Goal: Task Accomplishment & Management: Complete application form

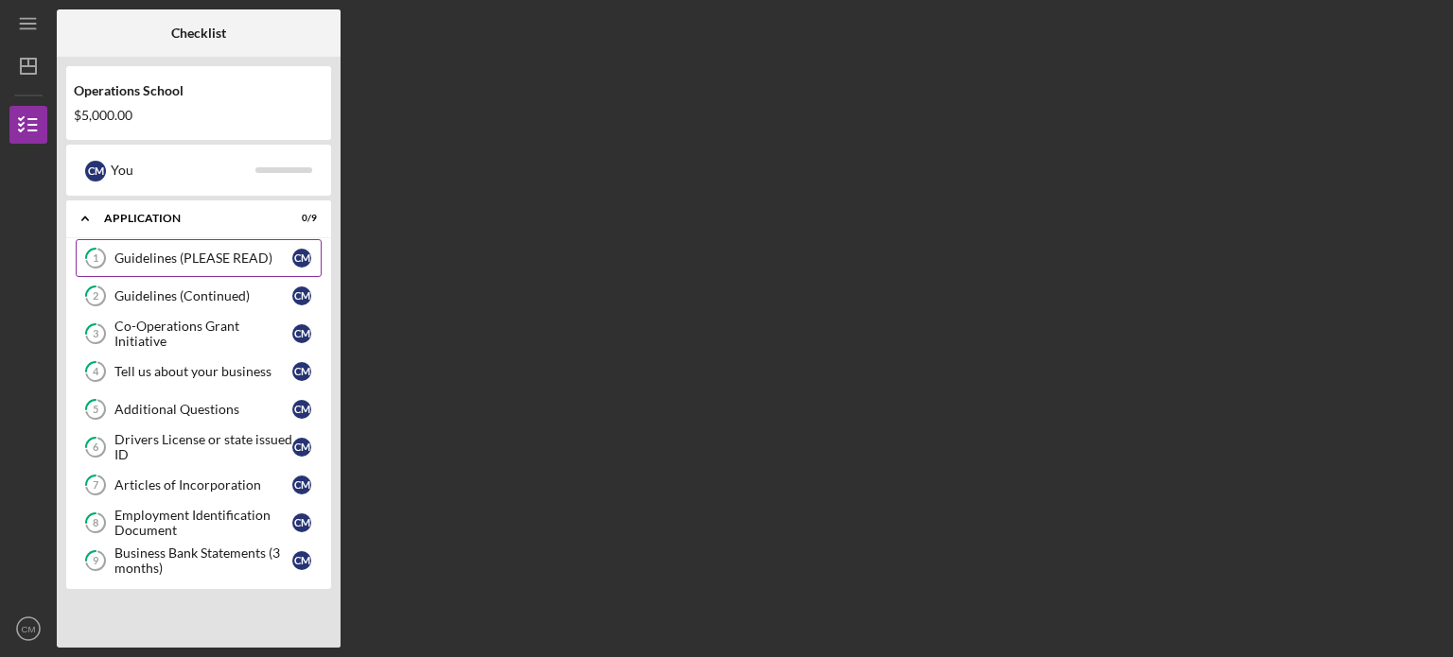
click at [216, 257] on div "Guidelines (PLEASE READ)" at bounding box center [203, 258] width 178 height 15
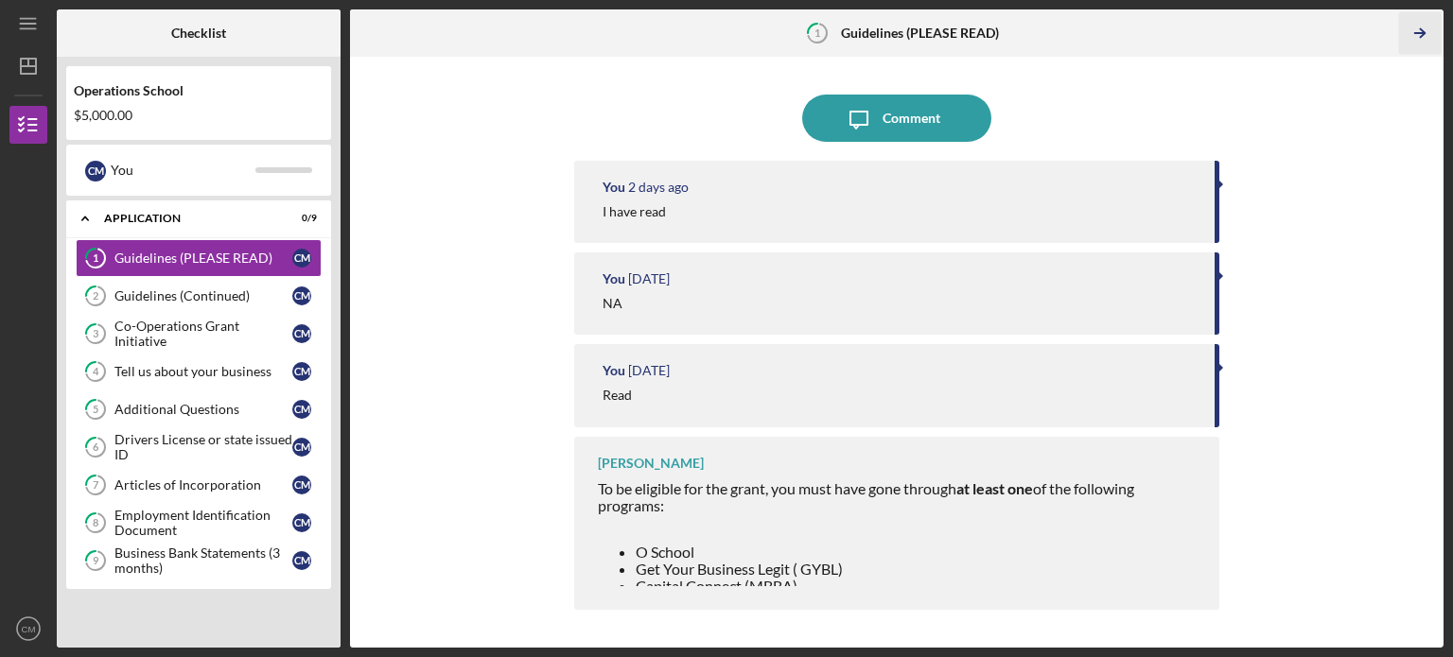
click at [1420, 26] on icon "Icon/Table Pagination Arrow" at bounding box center [1419, 33] width 43 height 43
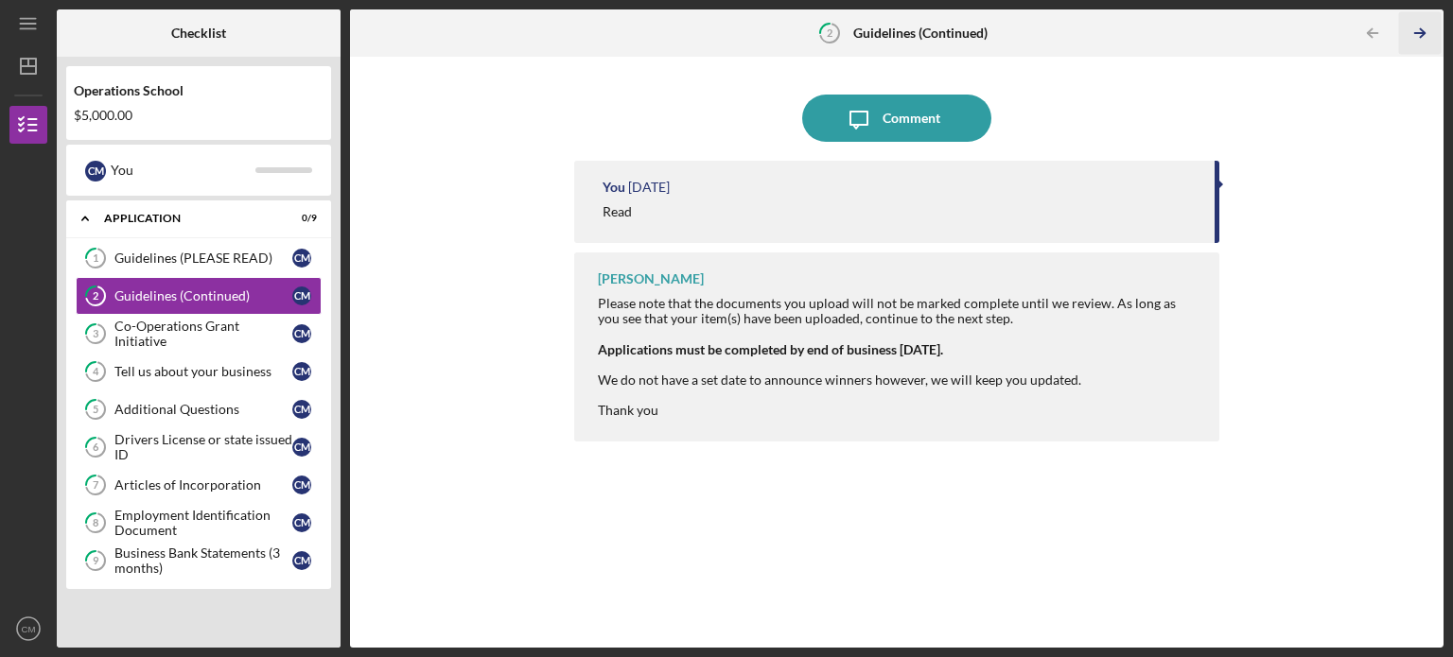
click at [1420, 26] on icon "Icon/Table Pagination Arrow" at bounding box center [1419, 33] width 43 height 43
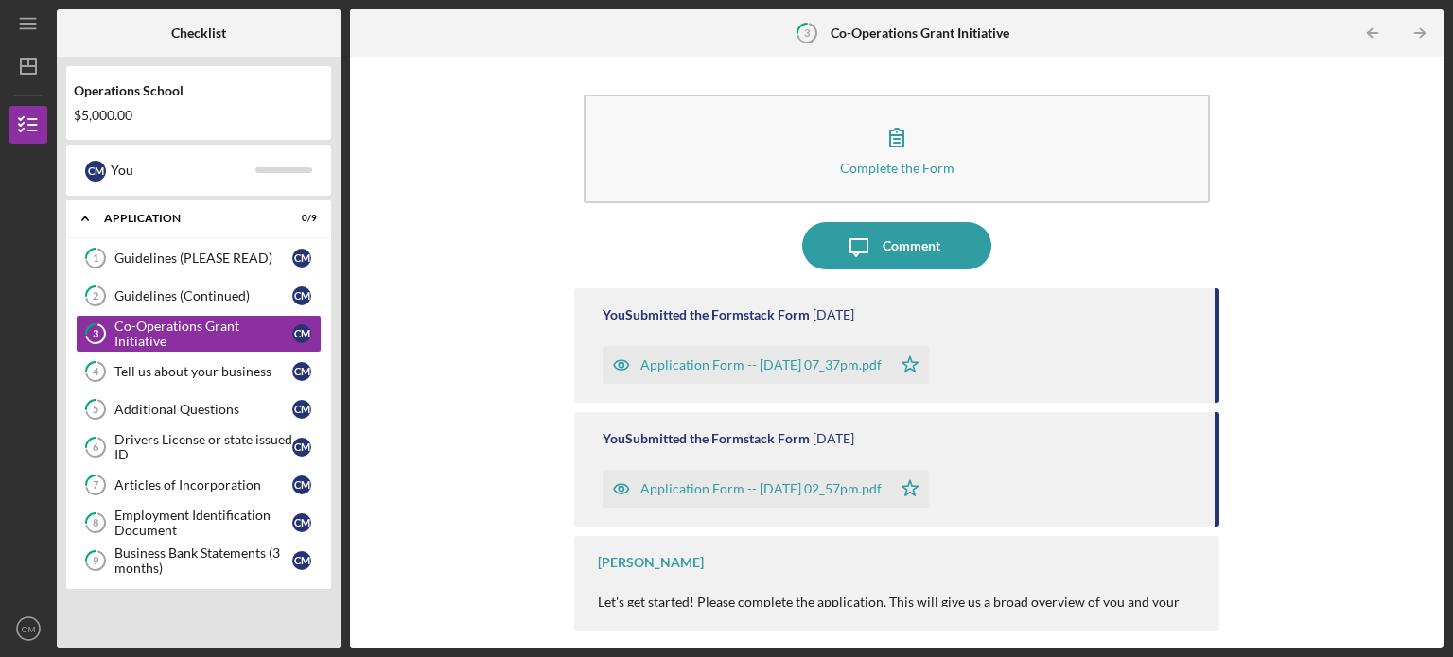
click at [1420, 29] on icon "Icon/Table Pagination Arrow" at bounding box center [1419, 33] width 43 height 43
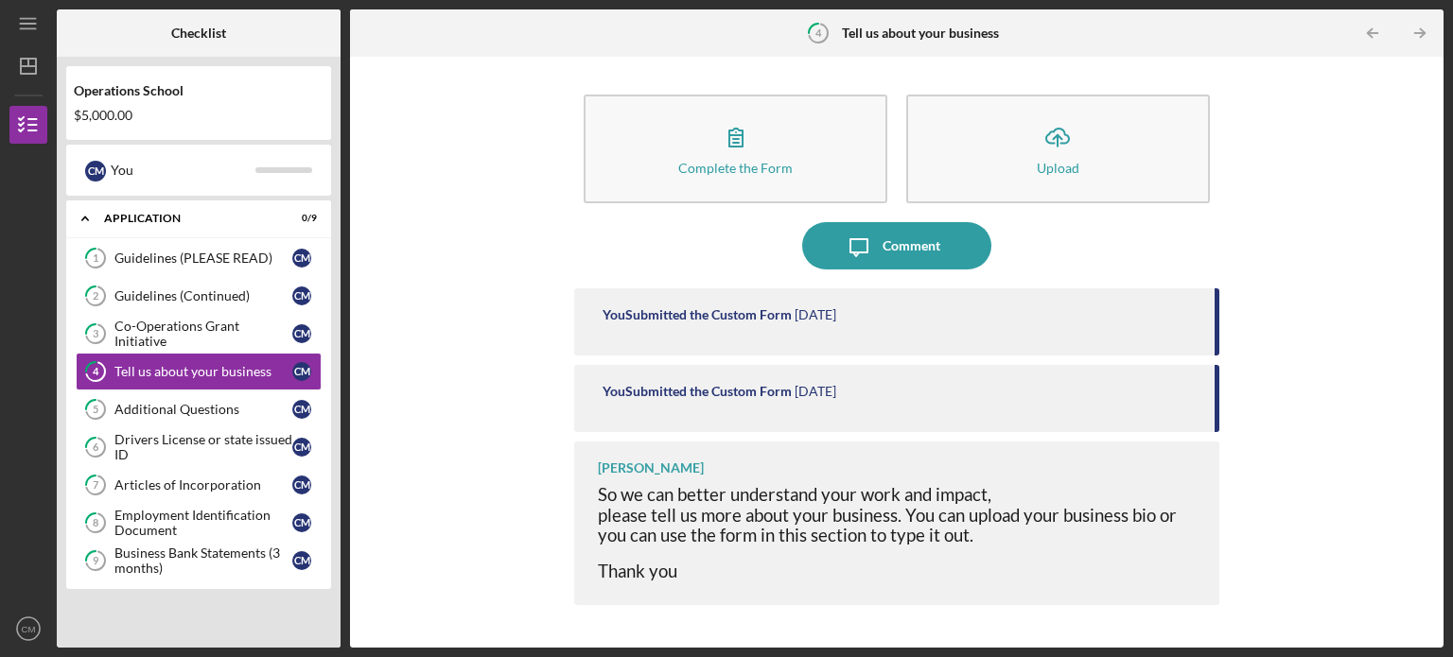
click at [1419, 31] on icon "Icon/Table Pagination Arrow" at bounding box center [1419, 33] width 43 height 43
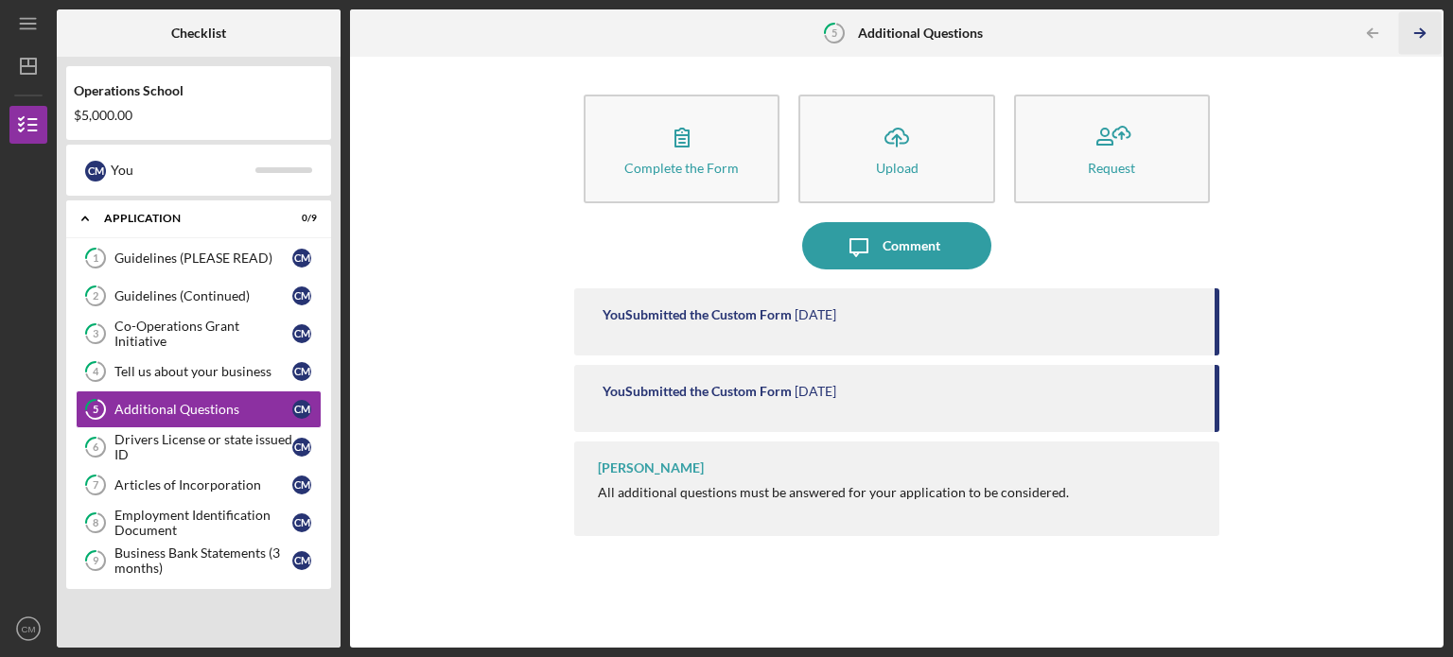
click at [1419, 32] on icon "Icon/Table Pagination Arrow" at bounding box center [1419, 33] width 43 height 43
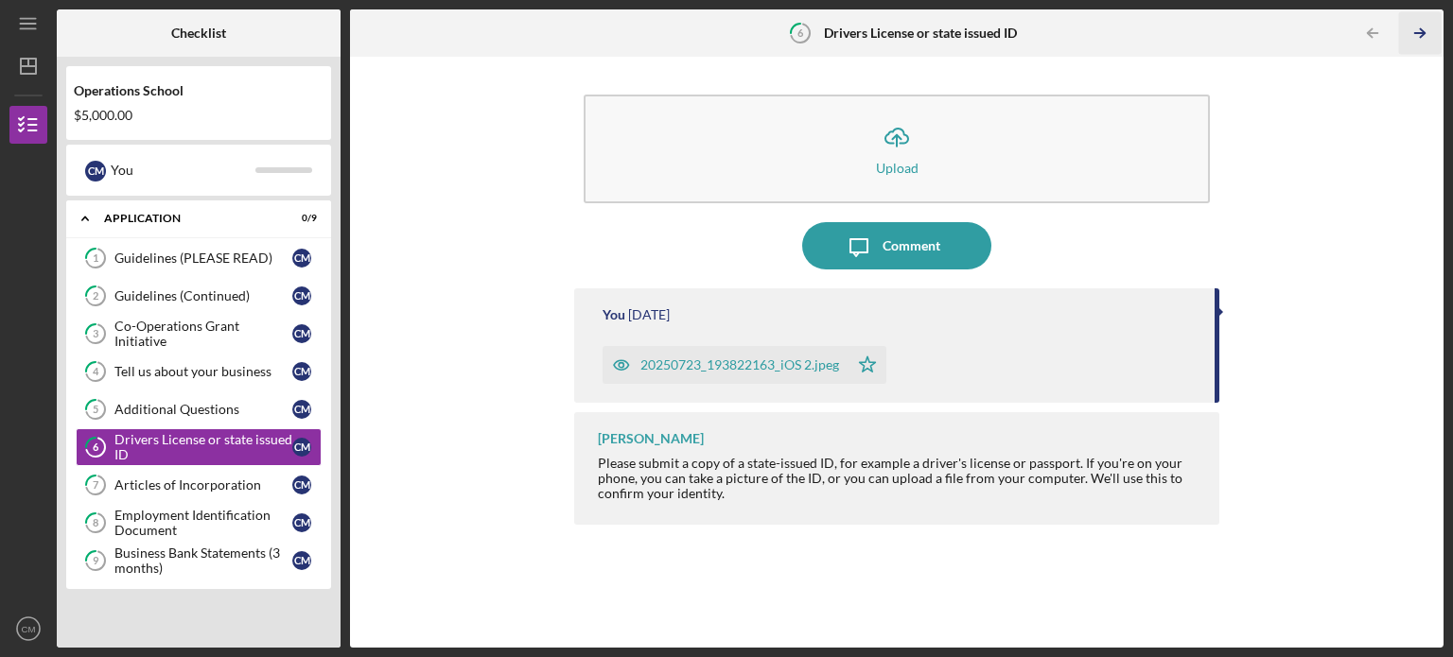
click at [1416, 35] on icon "Icon/Table Pagination Arrow" at bounding box center [1419, 33] width 43 height 43
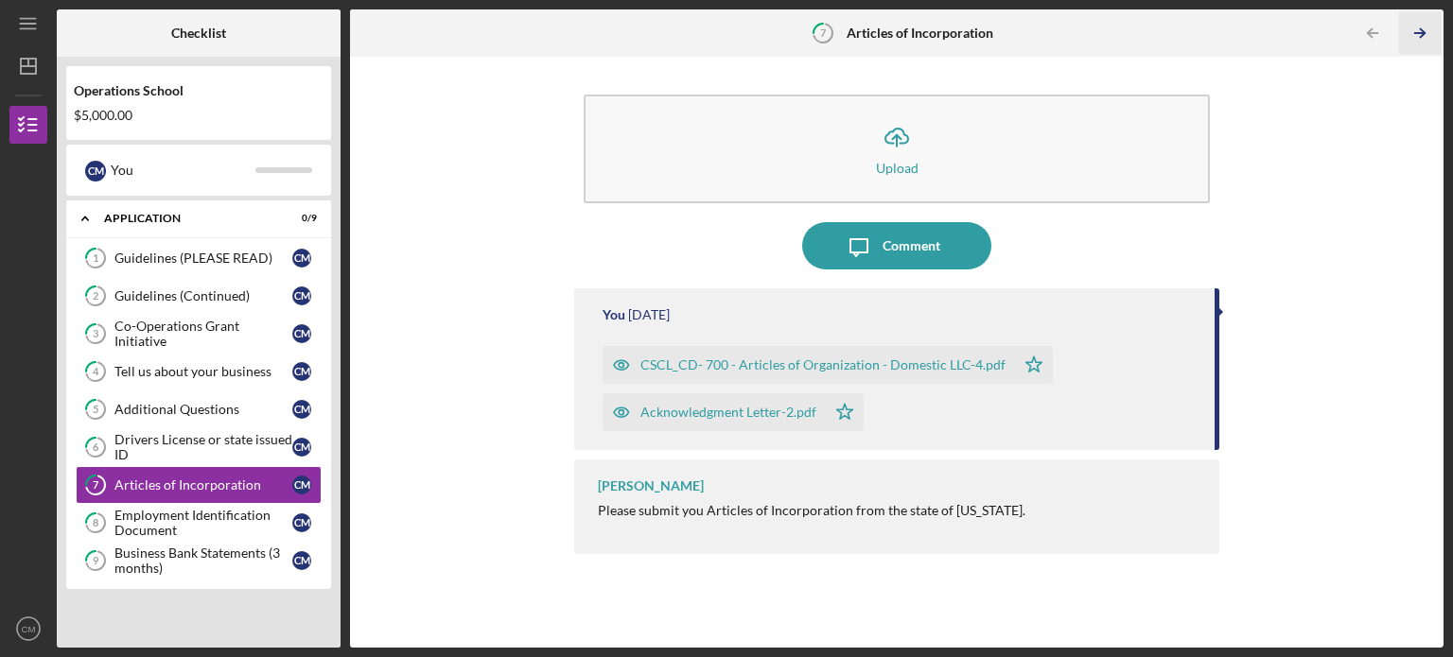
click at [1416, 35] on icon "Icon/Table Pagination Arrow" at bounding box center [1419, 33] width 43 height 43
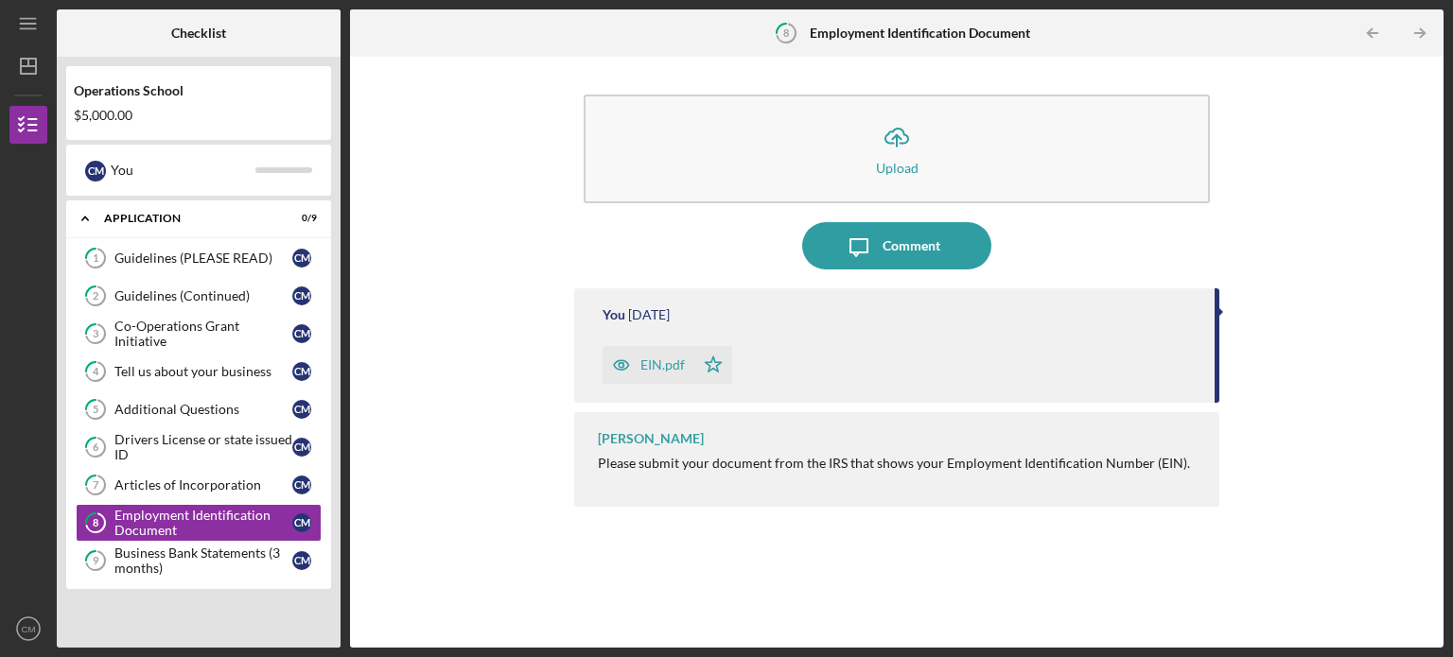
click at [1416, 36] on icon "Icon/Table Pagination Arrow" at bounding box center [1419, 33] width 43 height 43
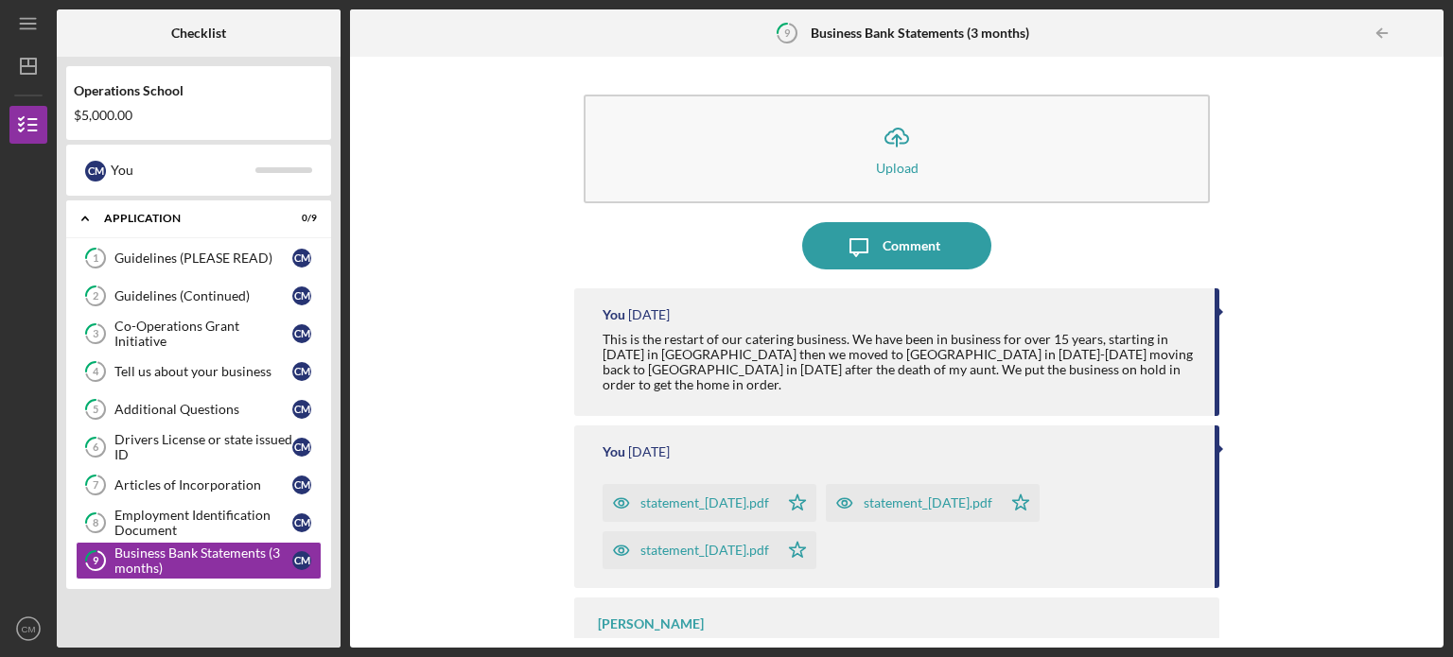
scroll to position [38, 0]
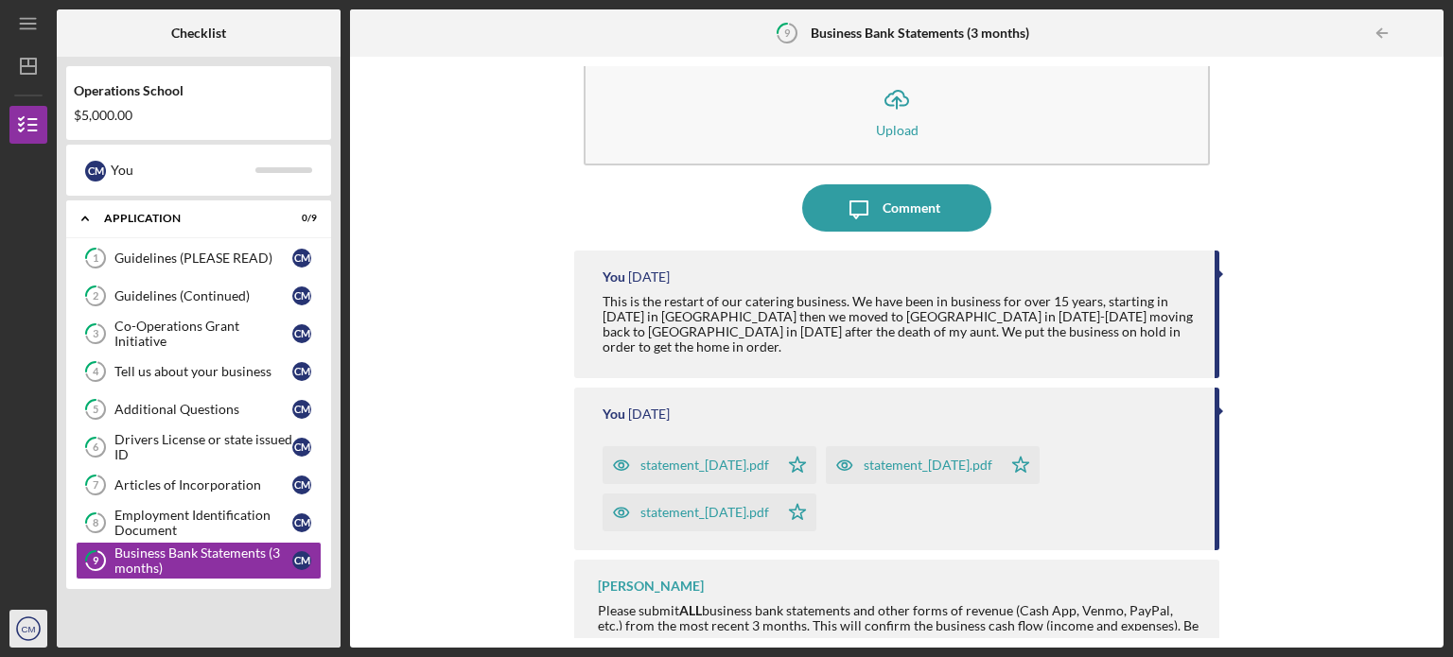
click at [28, 623] on icon "CM" at bounding box center [28, 628] width 38 height 47
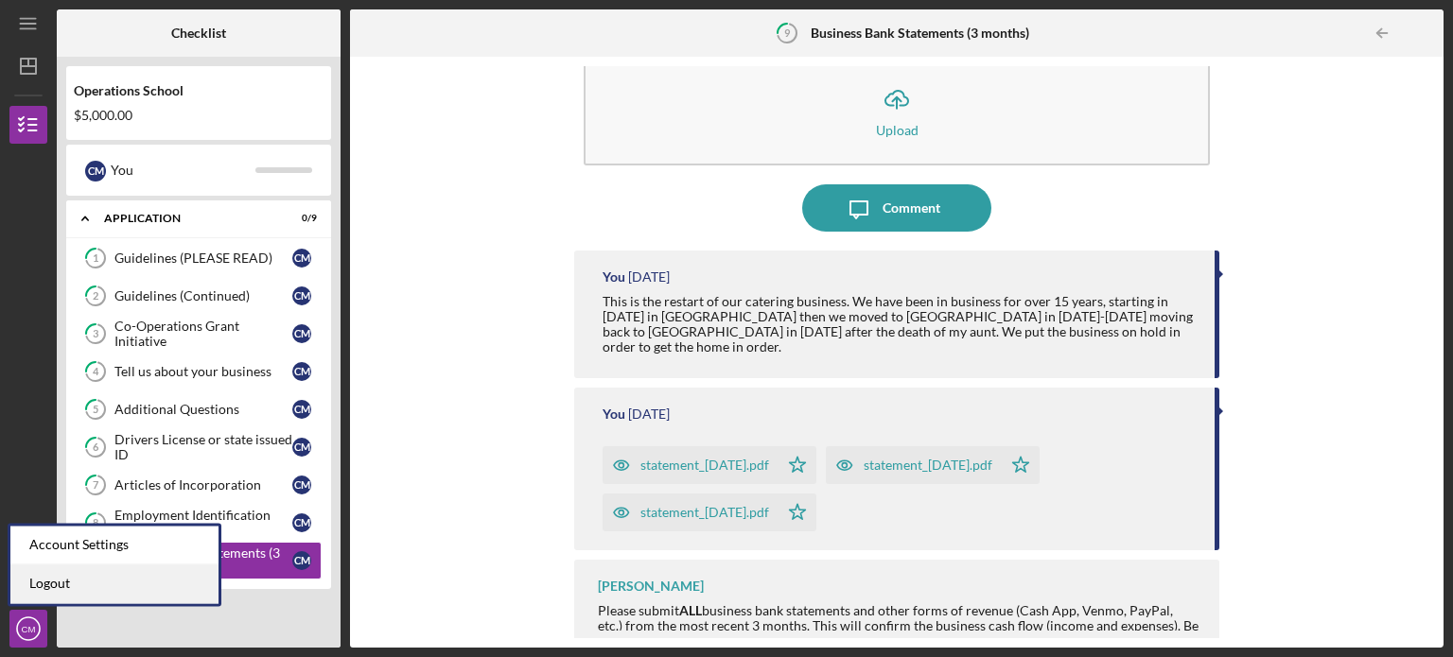
click at [25, 586] on link "Logout" at bounding box center [114, 584] width 208 height 39
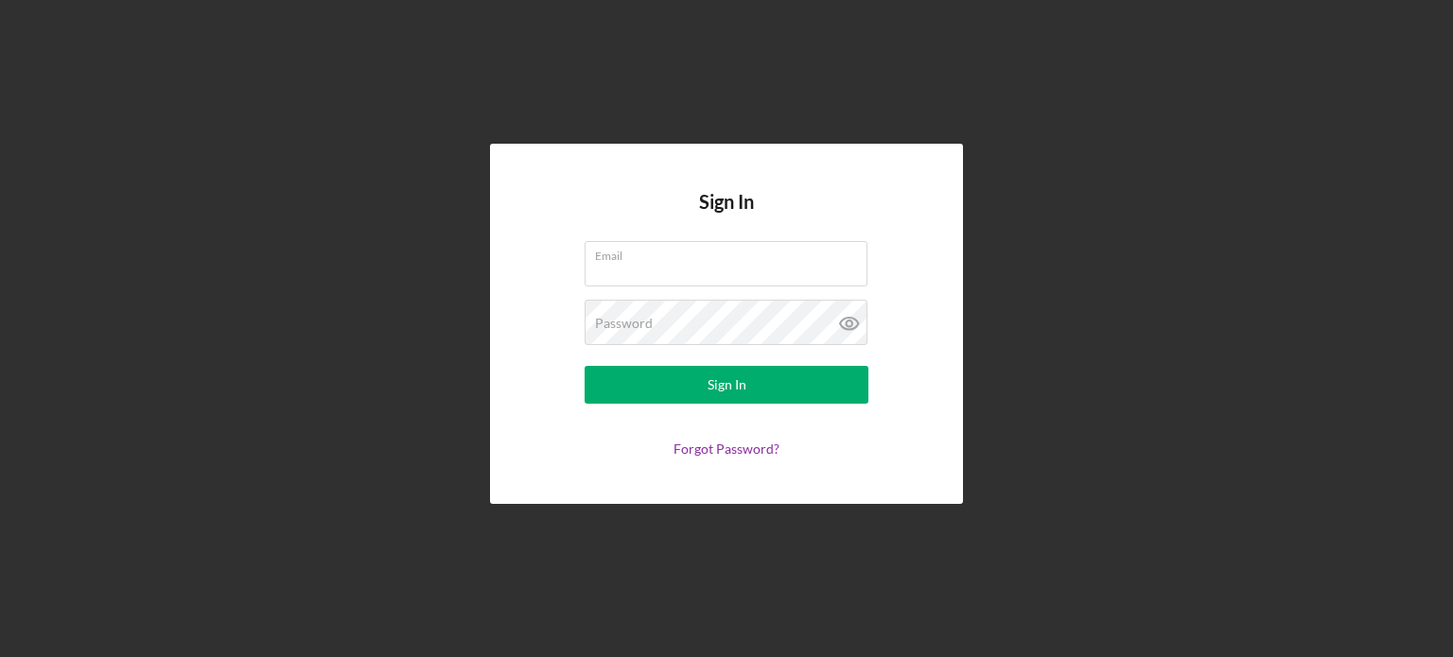
type input "[EMAIL_ADDRESS][DOMAIN_NAME]"
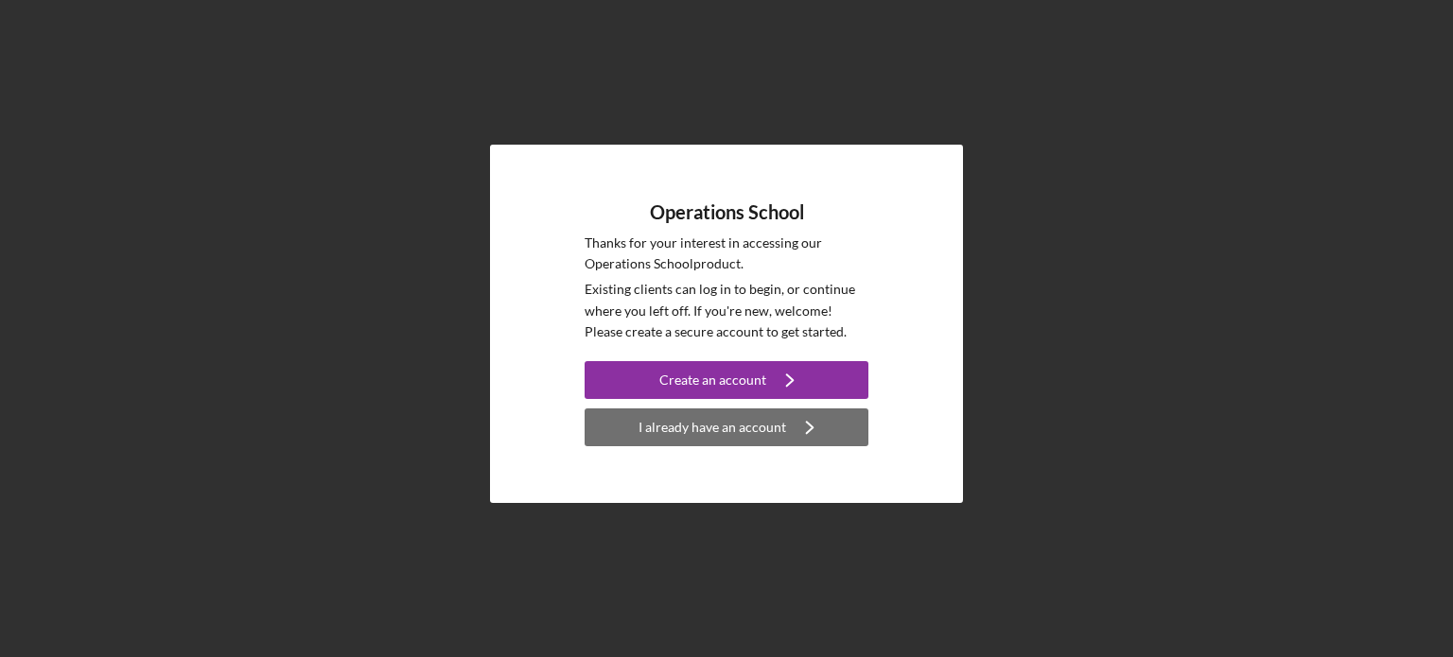
click at [694, 424] on div "I already have an account" at bounding box center [712, 428] width 148 height 38
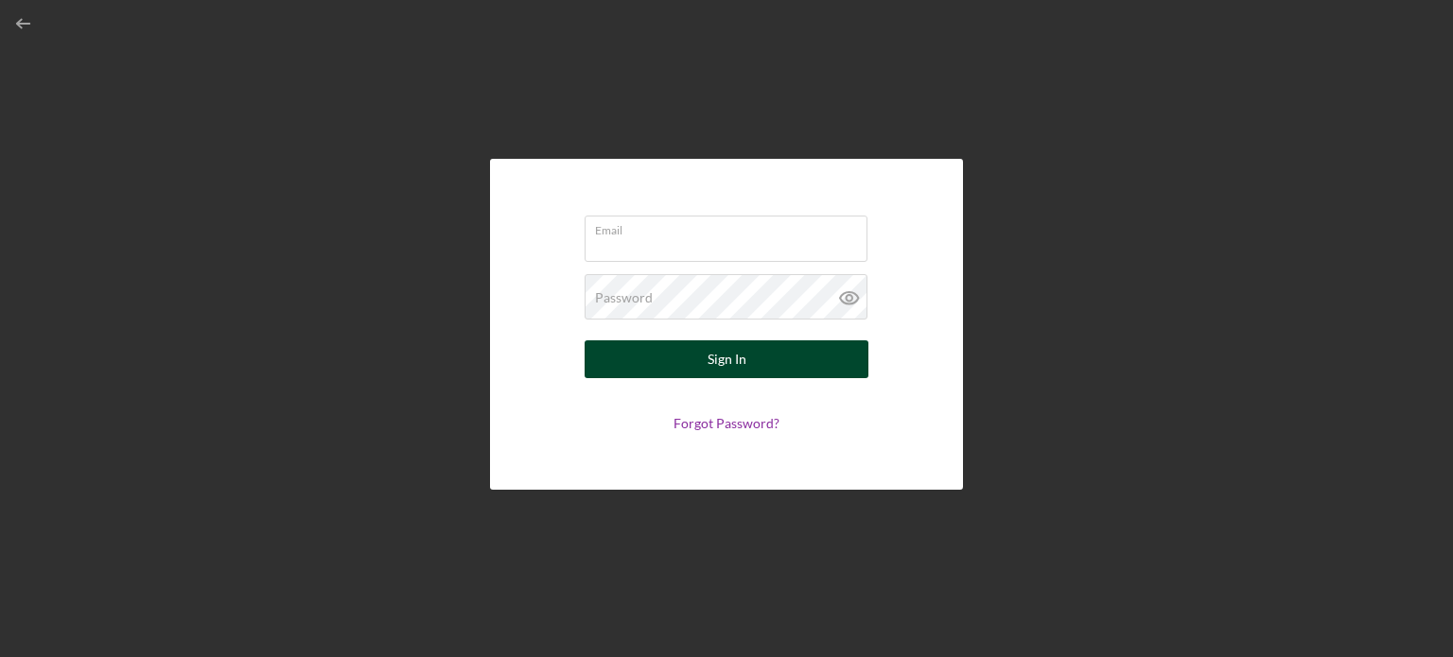
type input "[EMAIL_ADDRESS][DOMAIN_NAME]"
click at [692, 358] on button "Sign In" at bounding box center [726, 359] width 284 height 38
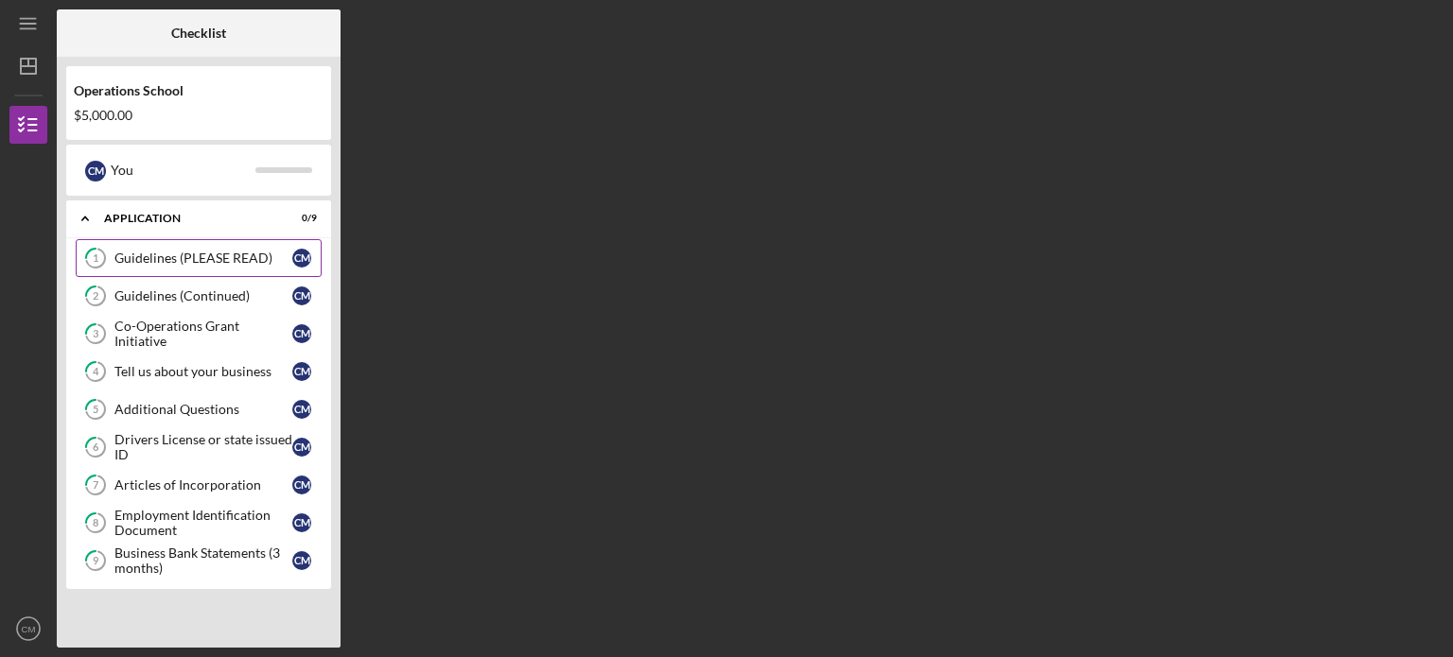
click at [178, 258] on div "Guidelines (PLEASE READ)" at bounding box center [203, 258] width 178 height 15
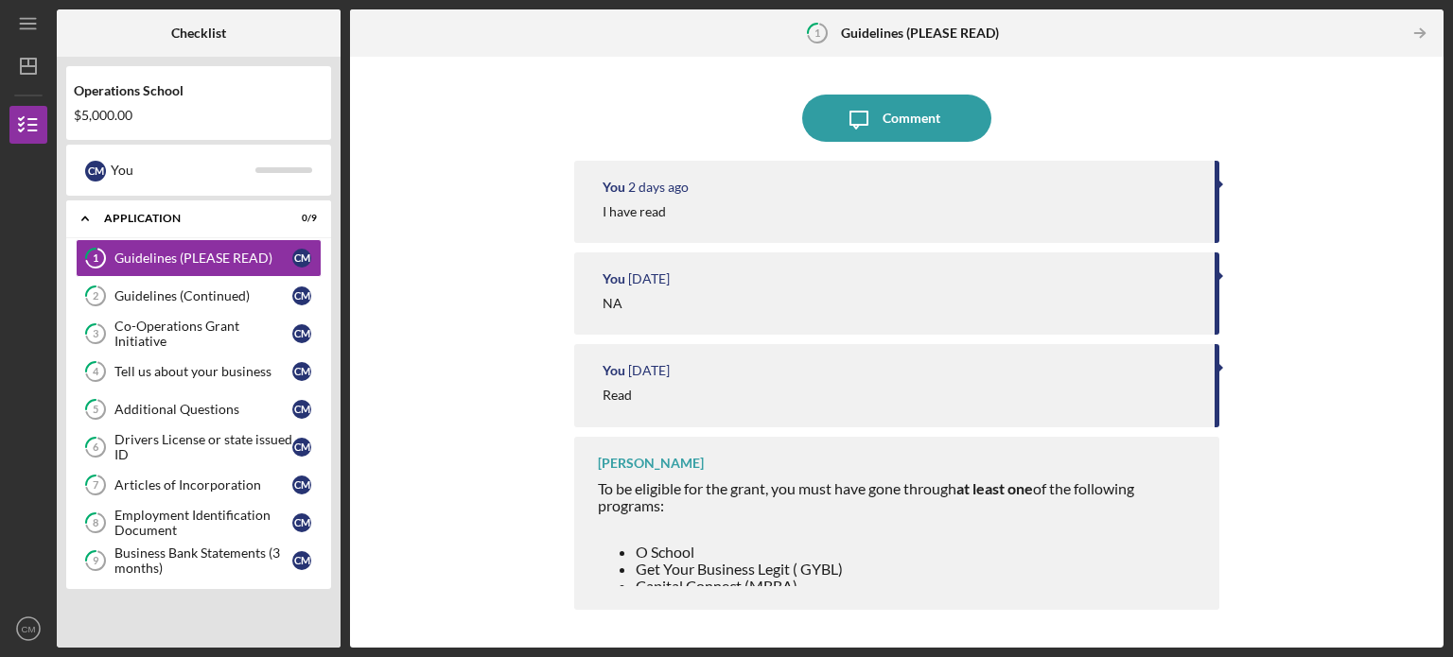
click at [706, 555] on li "O School" at bounding box center [918, 552] width 565 height 17
drag, startPoint x: 694, startPoint y: 589, endPoint x: 692, endPoint y: 573, distance: 16.2
click at [691, 586] on div "[PERSON_NAME] To be eligible for the grant, you must have gone through at least…" at bounding box center [896, 523] width 645 height 173
click at [782, 568] on span "Get Your Business Legit ( GYBL)" at bounding box center [739, 569] width 207 height 18
click at [169, 256] on div "Guidelines (PLEASE READ)" at bounding box center [203, 258] width 178 height 15
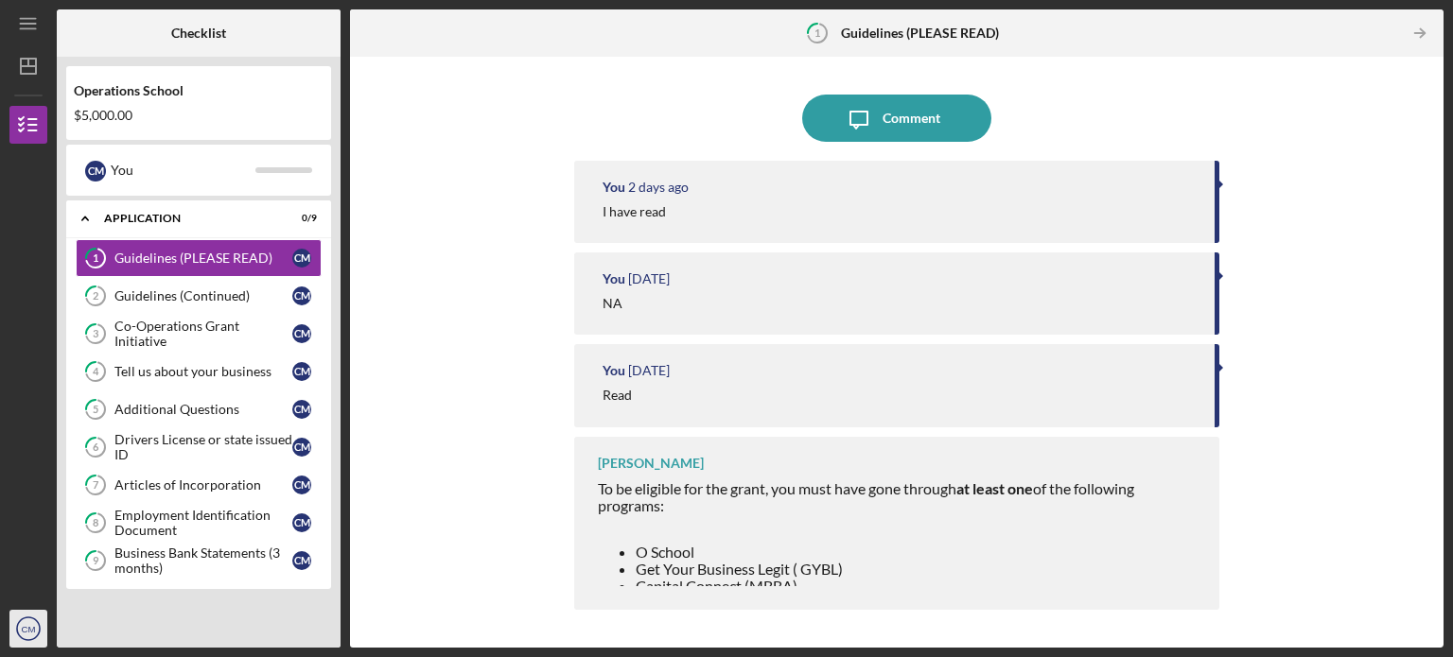
click at [23, 631] on text "CM" at bounding box center [29, 629] width 14 height 10
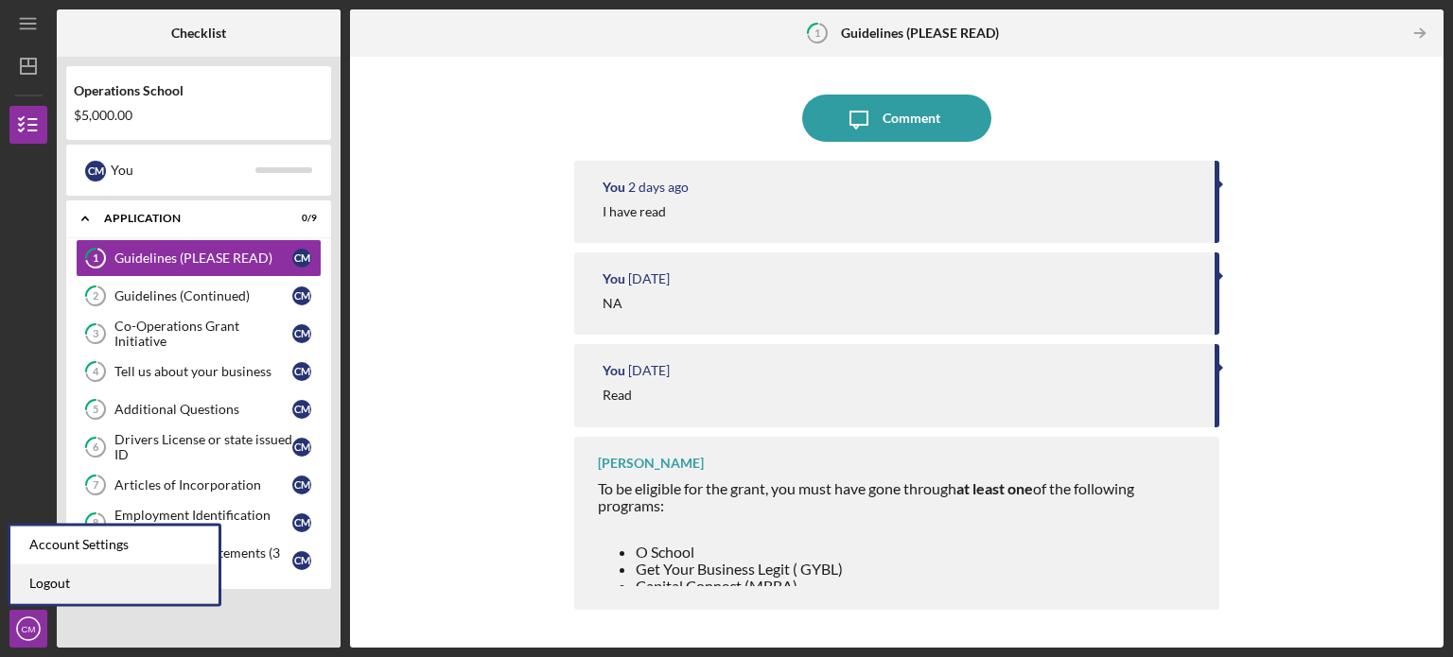
click at [42, 585] on link "Logout" at bounding box center [114, 584] width 208 height 39
